Goal: Task Accomplishment & Management: Use online tool/utility

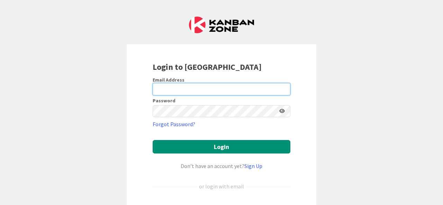
click at [170, 91] on input "email" at bounding box center [222, 89] width 138 height 12
type input "[EMAIL_ADDRESS][DOMAIN_NAME]"
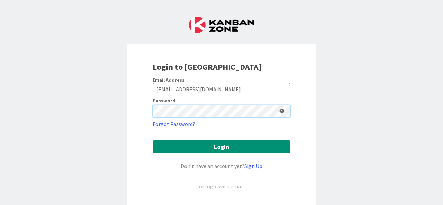
click at [153, 140] on button "Login" at bounding box center [222, 146] width 138 height 13
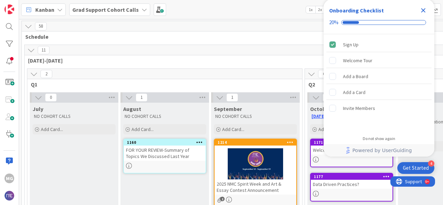
click at [425, 11] on icon "Close Checklist" at bounding box center [423, 10] width 8 height 8
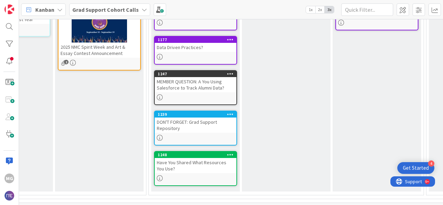
scroll to position [143, 156]
